Goal: Transaction & Acquisition: Purchase product/service

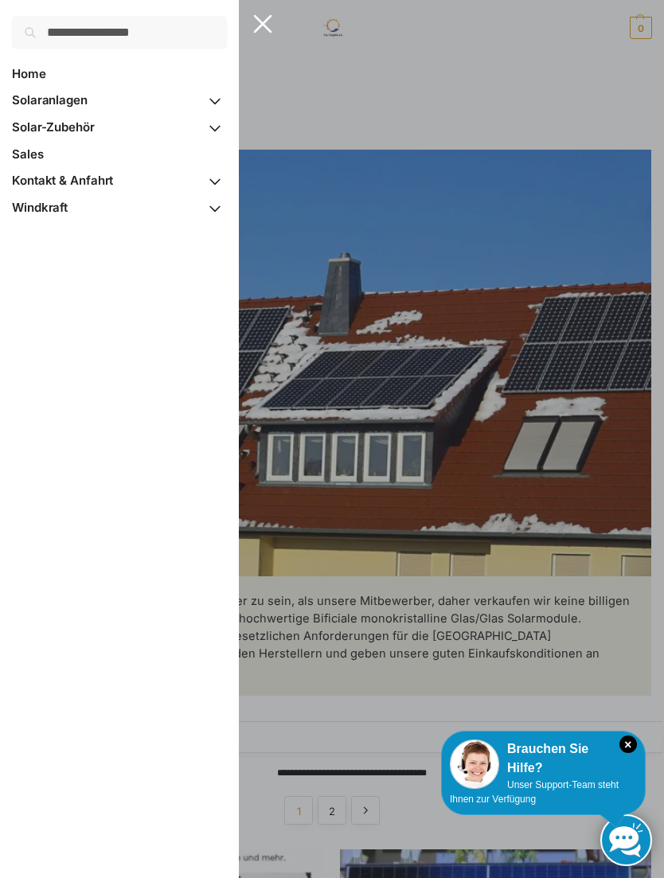
click at [72, 99] on span "Solaranlagen" at bounding box center [50, 99] width 76 height 15
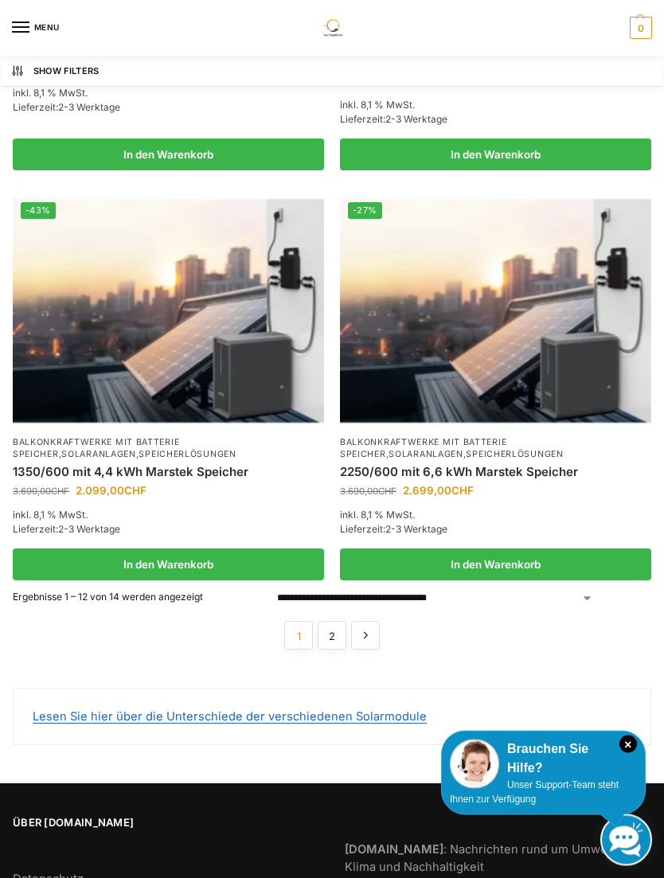
scroll to position [2781, 0]
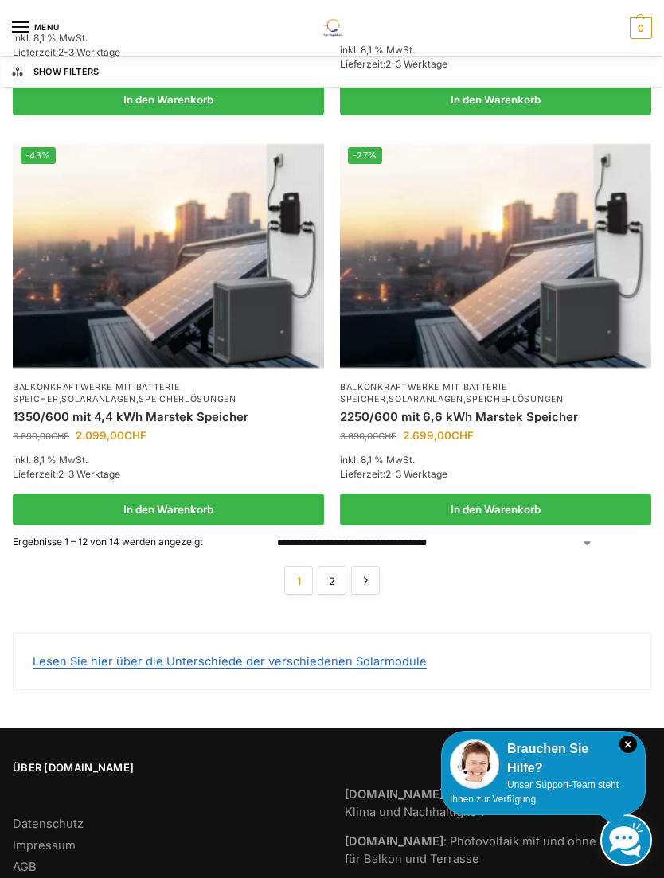
click at [341, 570] on link "2" at bounding box center [331, 580] width 29 height 29
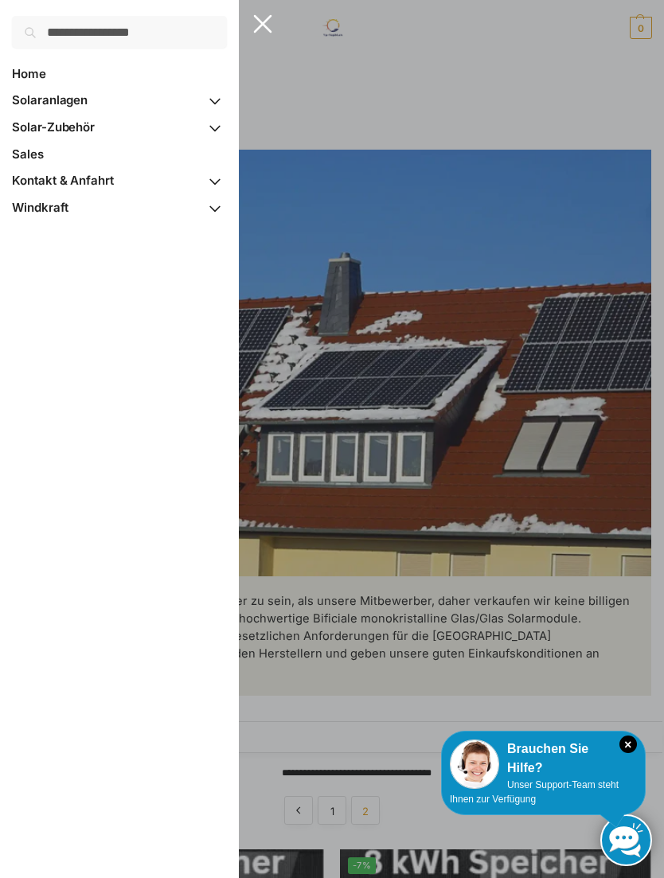
click at [41, 72] on span "Home" at bounding box center [29, 73] width 34 height 15
click at [119, 33] on input "Suche nach:" at bounding box center [119, 32] width 215 height 32
type input "*******"
click at [199, 24] on button "Suchen" at bounding box center [199, 25] width 53 height 18
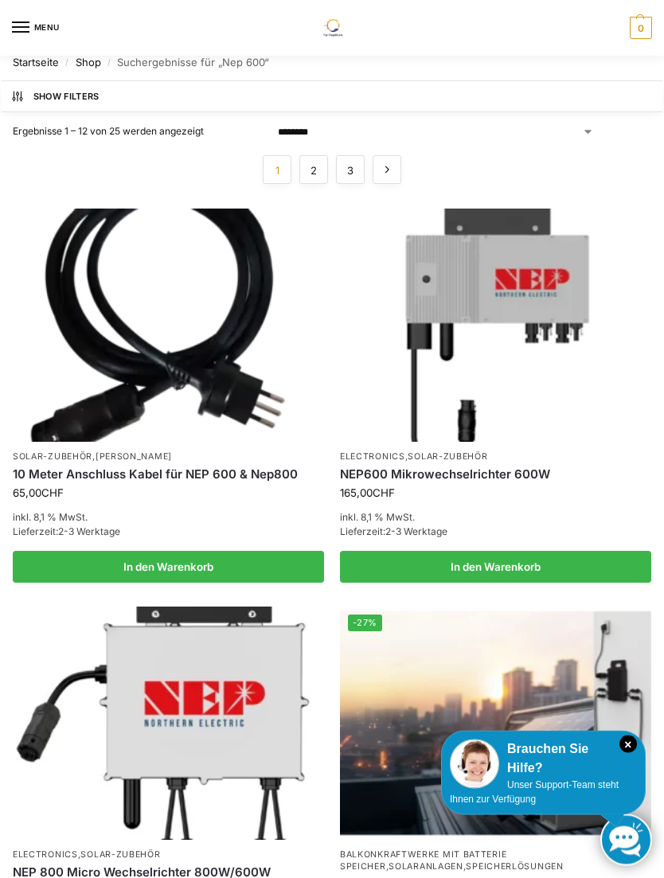
scroll to position [10, 0]
click at [500, 320] on img at bounding box center [495, 324] width 311 height 233
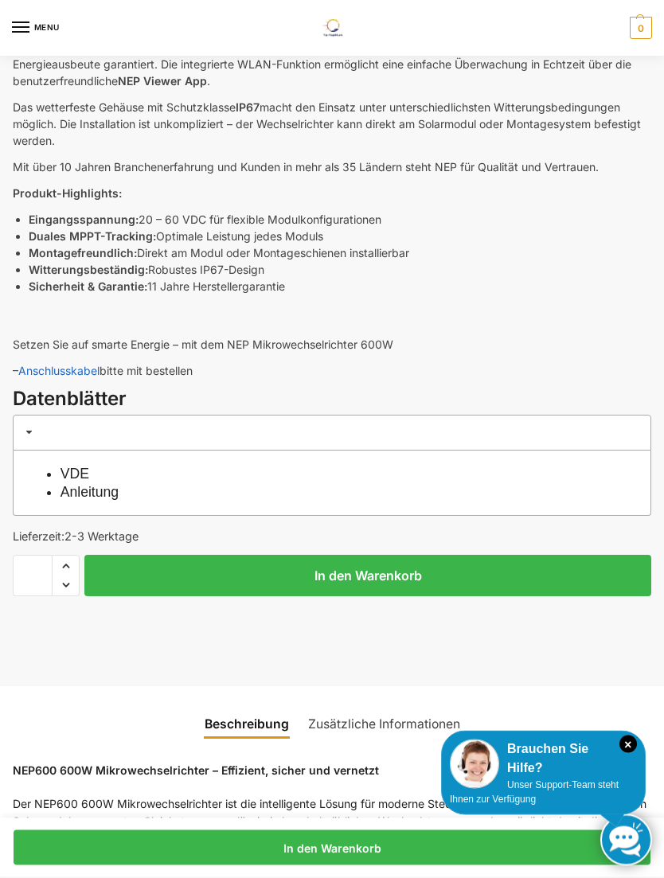
scroll to position [867, 0]
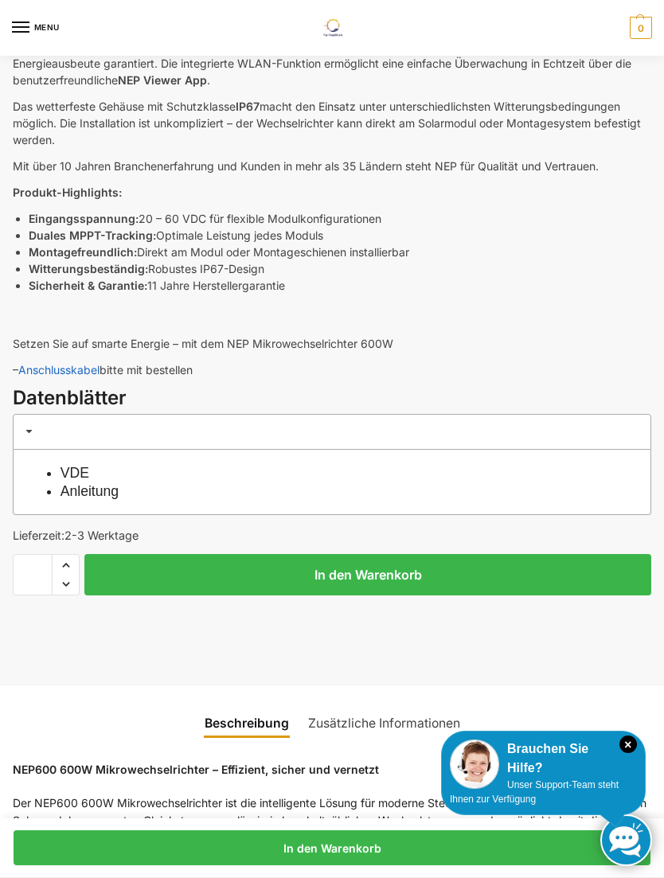
click at [79, 465] on link "VDE" at bounding box center [74, 473] width 29 height 16
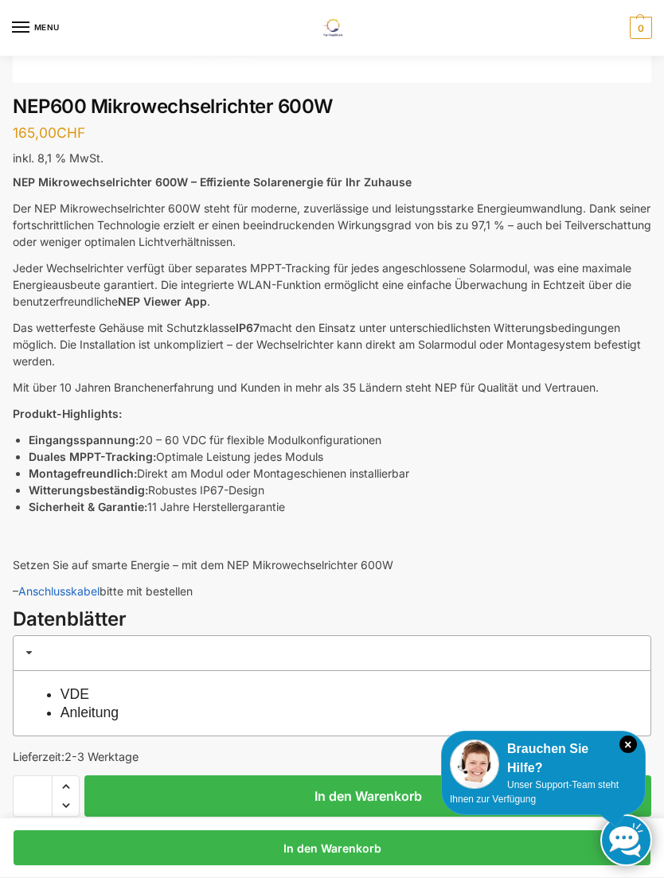
scroll to position [666, 0]
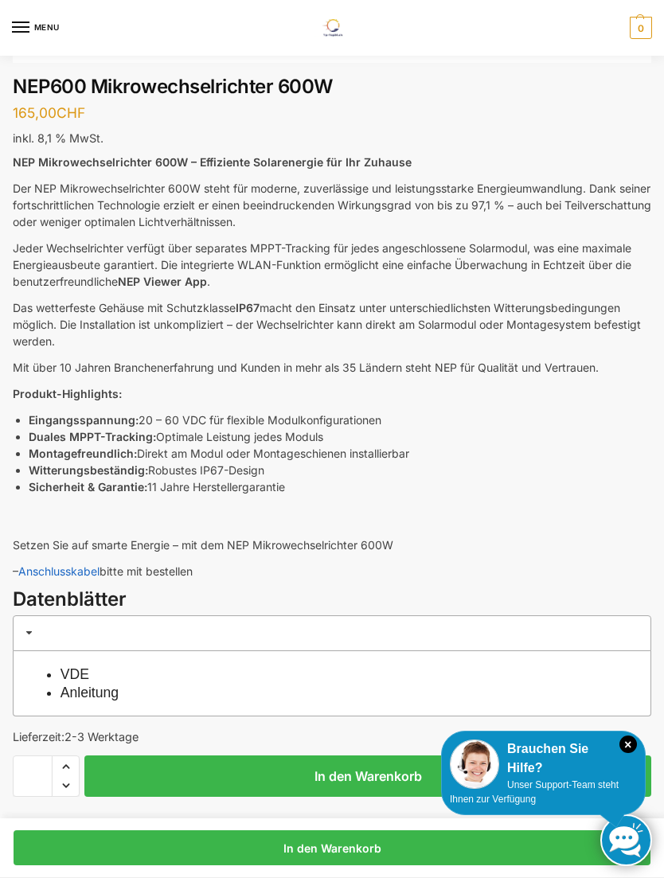
click at [113, 688] on link "Anleitung" at bounding box center [89, 692] width 58 height 16
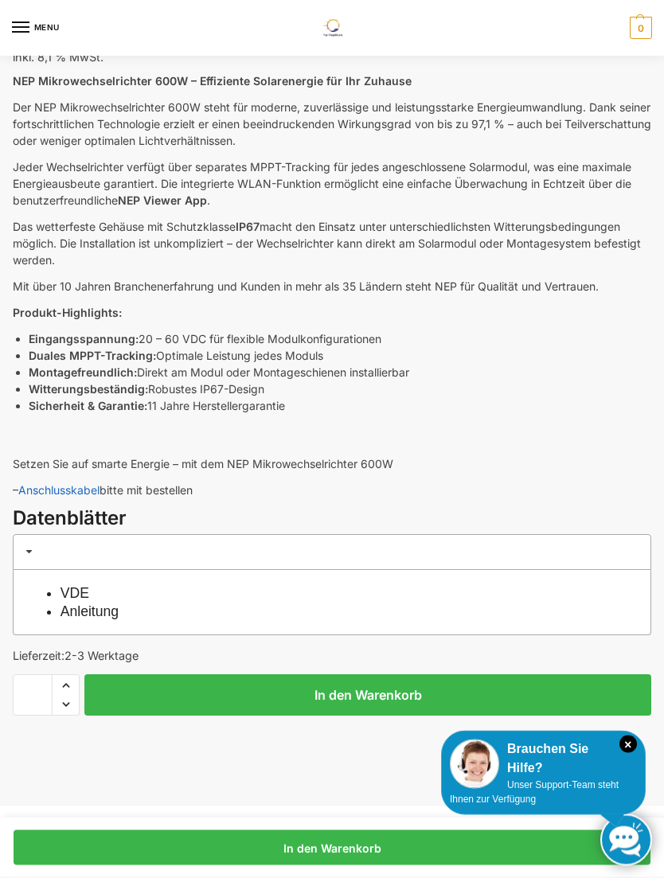
scroll to position [748, 0]
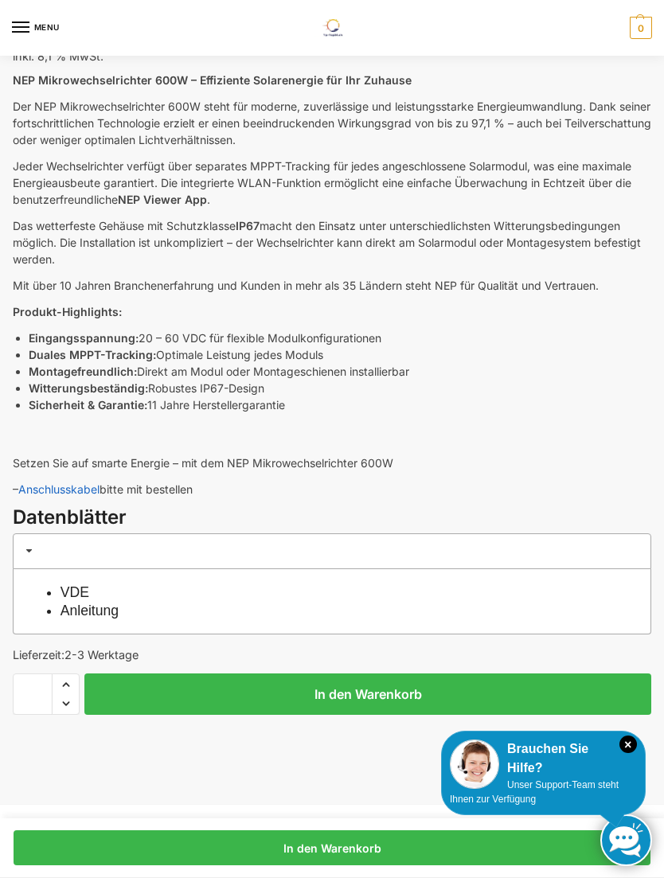
click at [33, 545] on span at bounding box center [29, 550] width 13 height 13
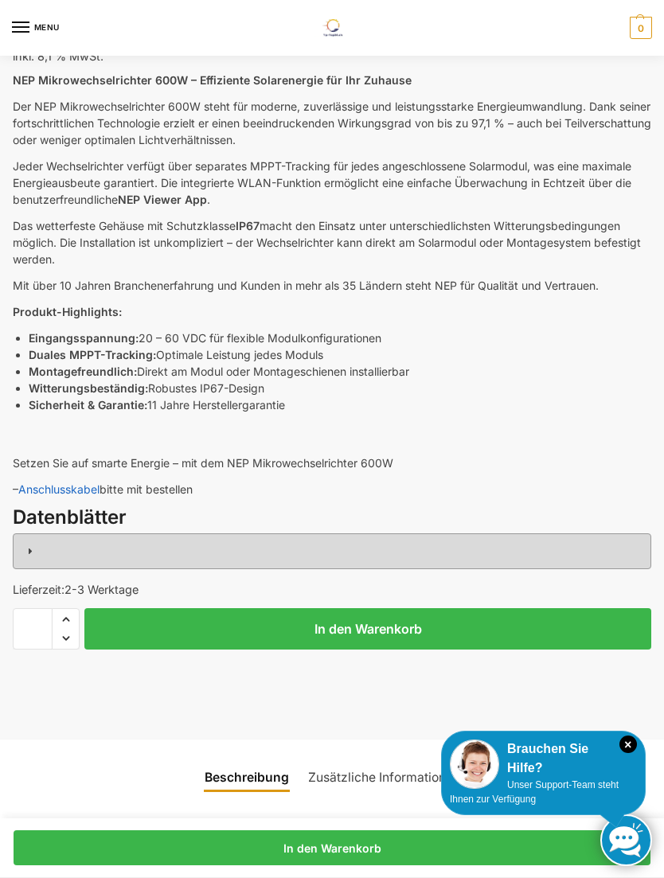
click at [32, 548] on span at bounding box center [29, 550] width 13 height 13
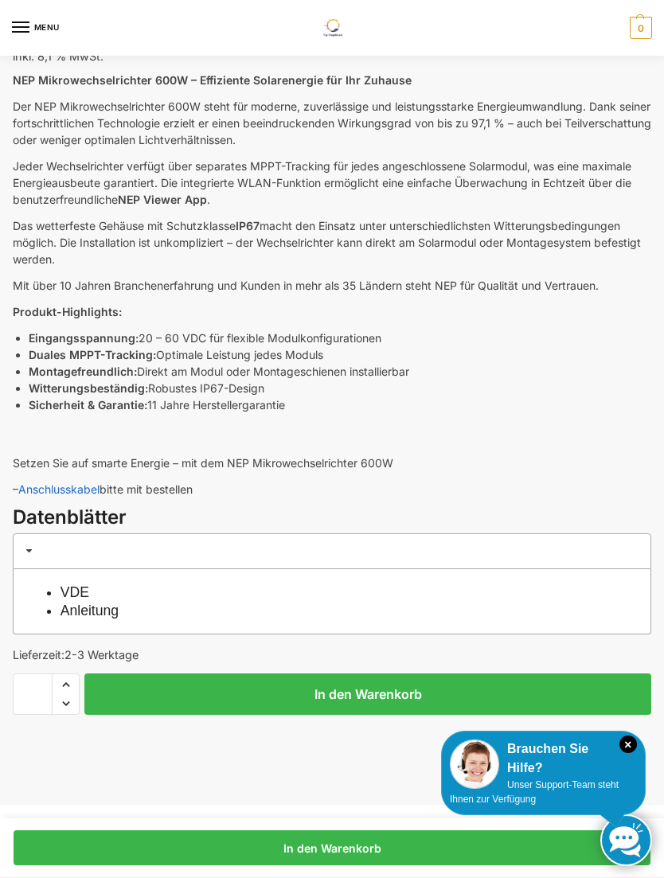
click at [78, 588] on link "VDE" at bounding box center [74, 592] width 29 height 16
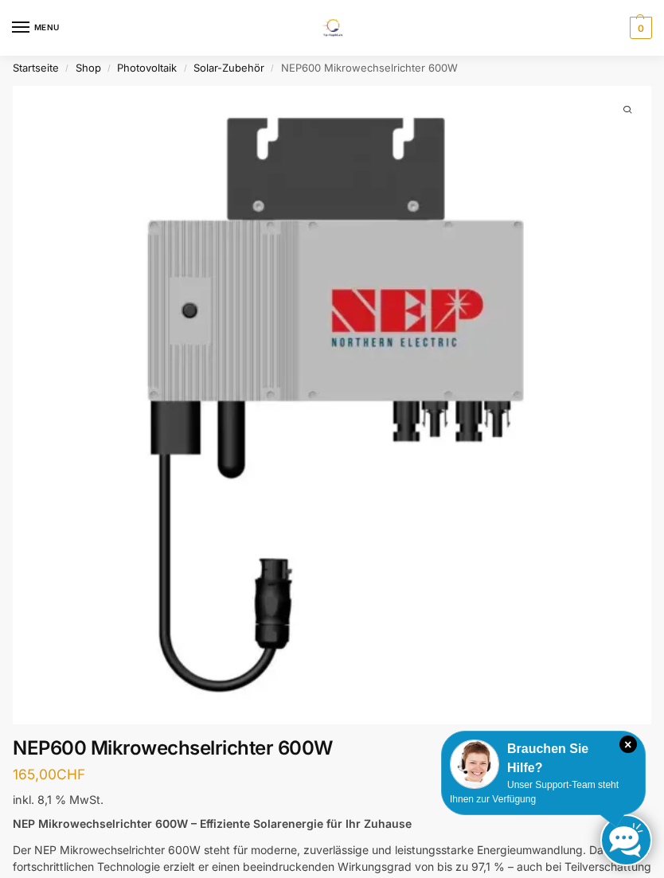
scroll to position [0, 0]
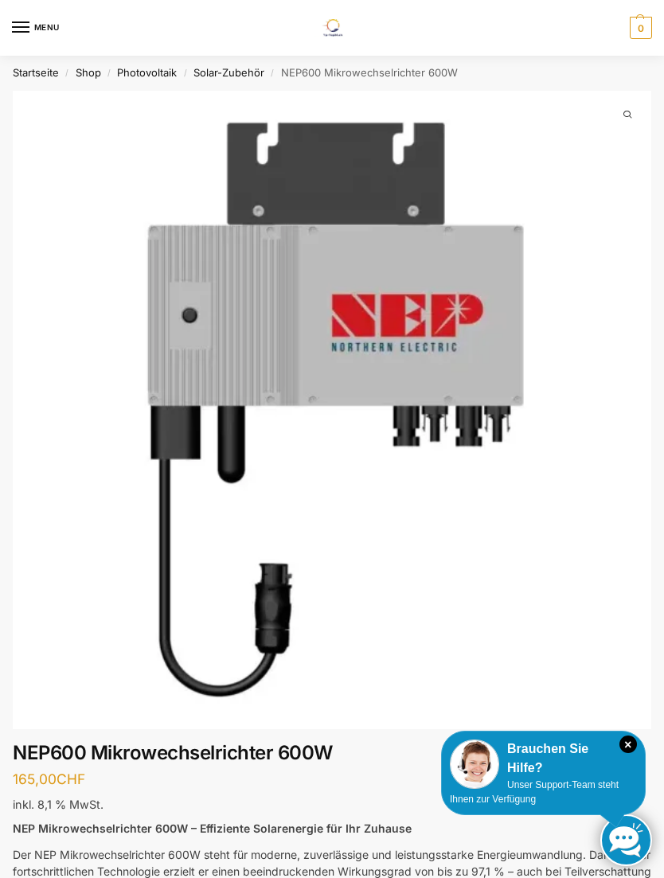
click at [364, 77] on nav "Startseite / Shop / Photovoltaik / Solar-Zubehör / NEP600 Mikrowechselrichter 6…" at bounding box center [332, 73] width 638 height 35
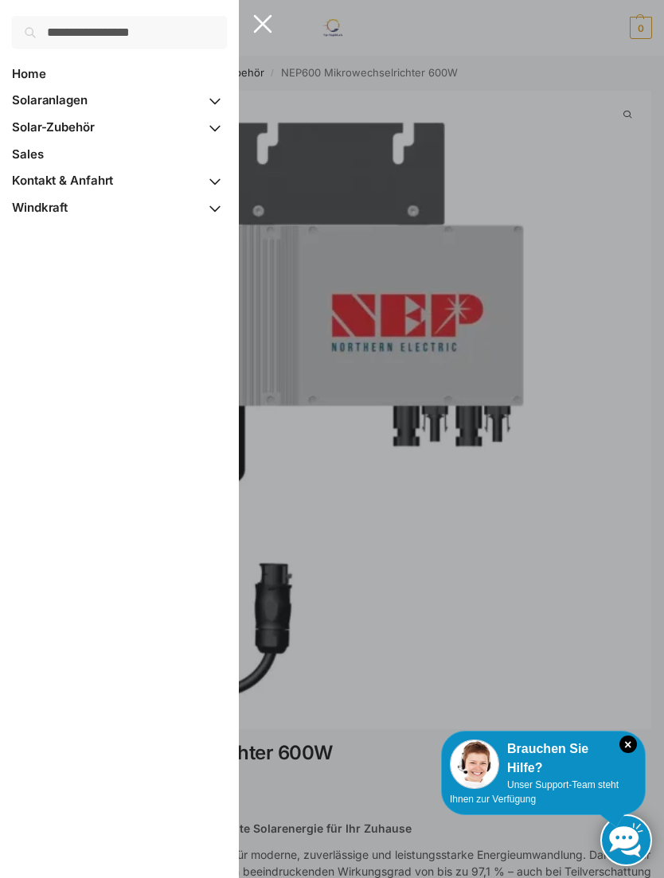
click at [68, 95] on span "Solaranlagen" at bounding box center [50, 99] width 76 height 15
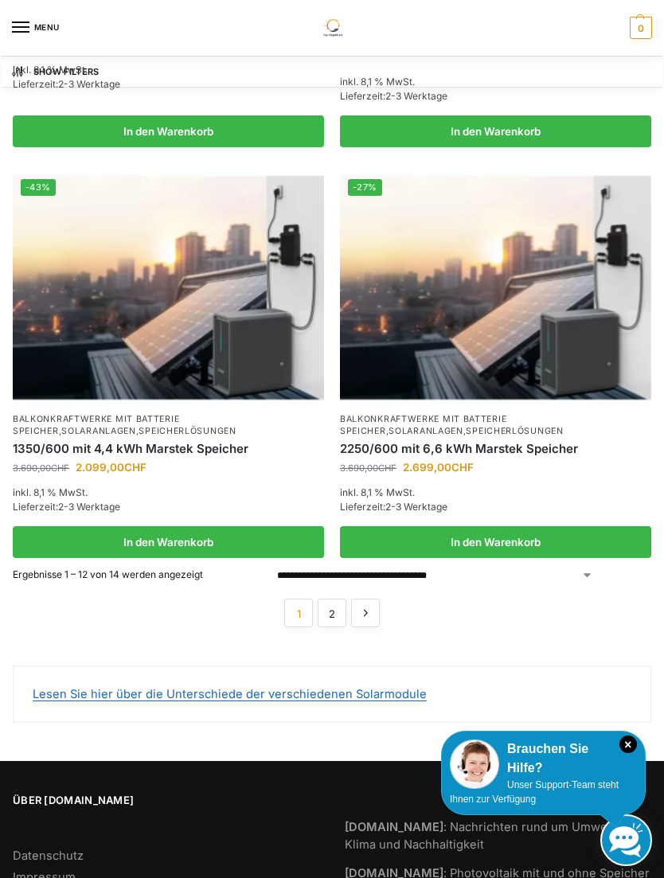
scroll to position [2770, 0]
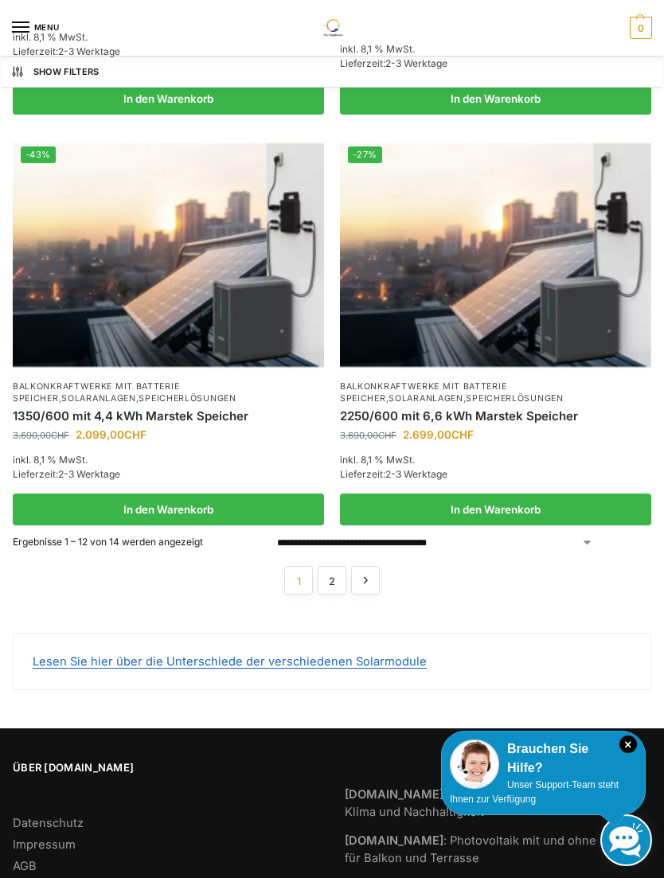
click at [333, 570] on link "2" at bounding box center [331, 580] width 29 height 29
